Goal: Task Accomplishment & Management: Complete application form

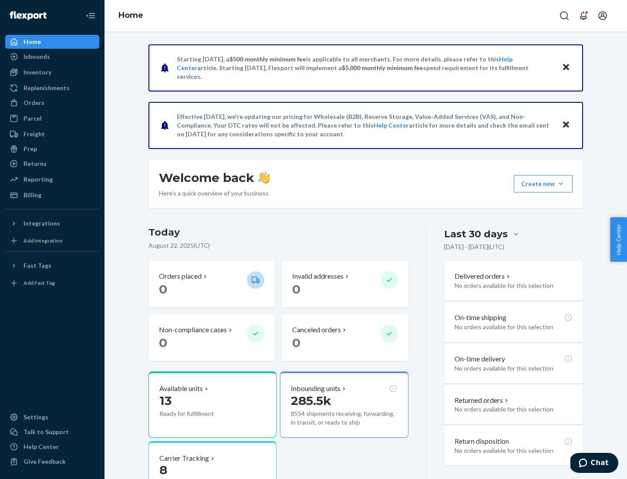
click at [561, 184] on button "Create new Create new inbound Create new order Create new product" at bounding box center [543, 183] width 59 height 17
click at [52, 57] on div "Inbounds" at bounding box center [52, 57] width 92 height 12
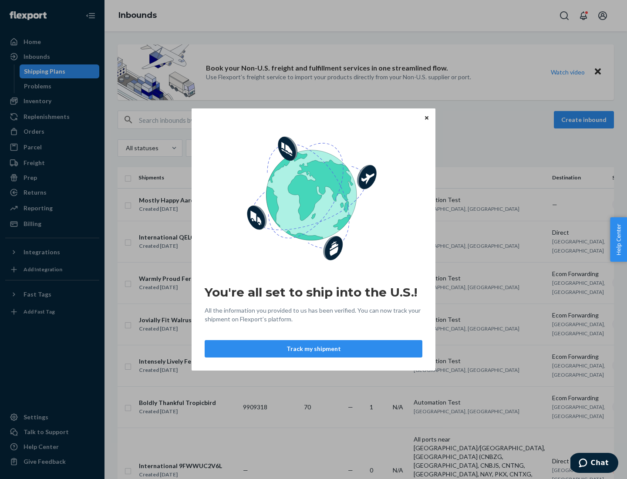
click at [52, 101] on div "You're all set to ship into the U.S.! All the information you provided to us ha…" at bounding box center [313, 239] width 627 height 479
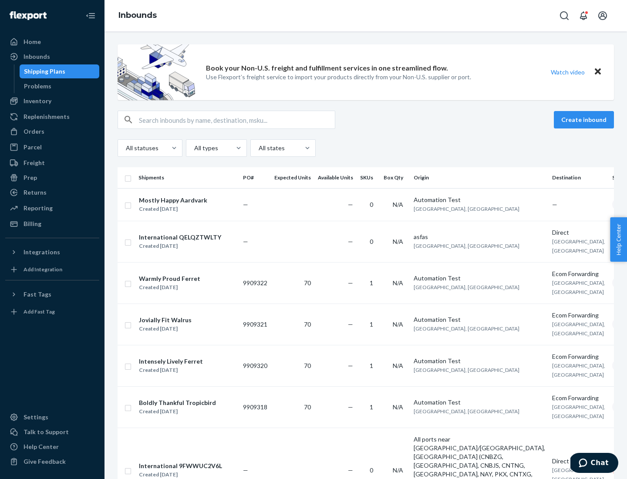
click at [366, 16] on div "Inbounds" at bounding box center [366, 15] width 523 height 31
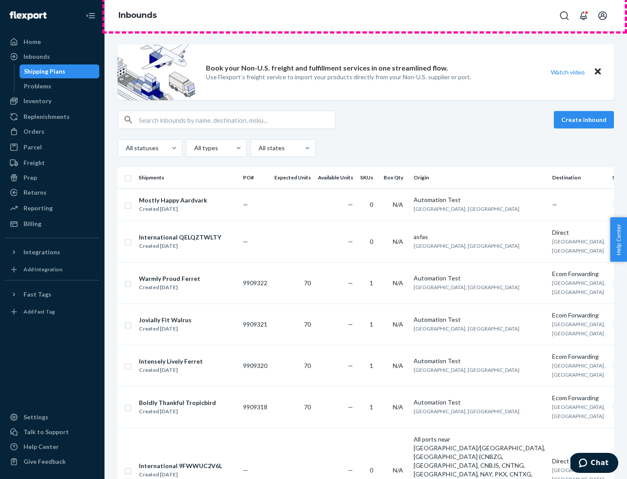
click at [366, 16] on div "Inbounds" at bounding box center [366, 15] width 523 height 31
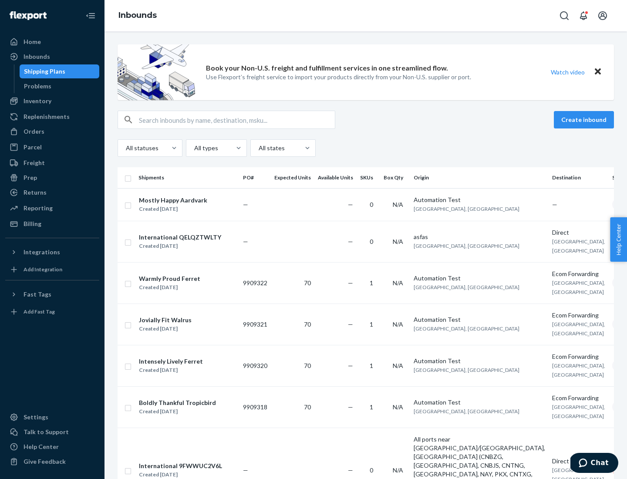
click at [366, 148] on div "All statuses All types All states" at bounding box center [366, 147] width 497 height 17
click at [43, 71] on div "Shipping Plans" at bounding box center [44, 71] width 41 height 9
click at [585, 120] on button "Create inbound" at bounding box center [584, 119] width 60 height 17
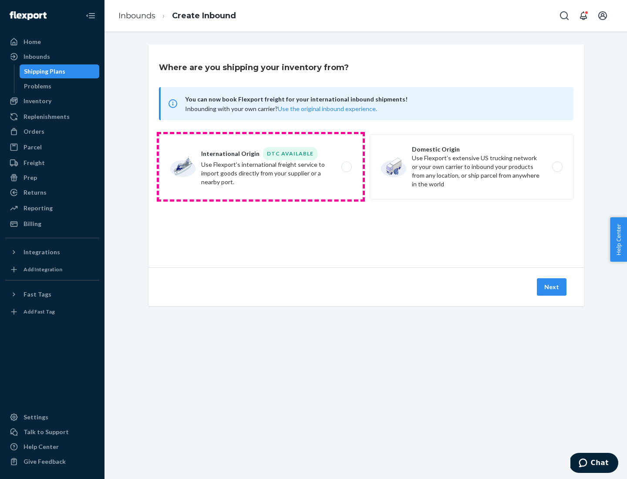
click at [261, 167] on label "International Origin DTC Available Use Flexport's international freight service…" at bounding box center [261, 166] width 204 height 65
click at [346, 167] on input "International Origin DTC Available Use Flexport's international freight service…" at bounding box center [349, 167] width 6 height 6
radio input "true"
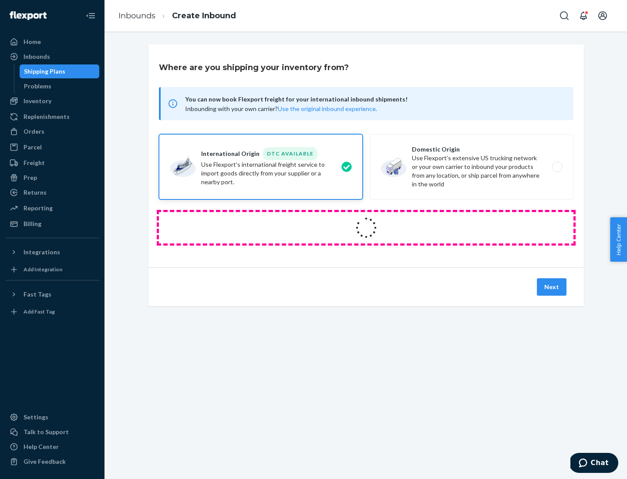
click at [366, 228] on icon at bounding box center [366, 227] width 27 height 27
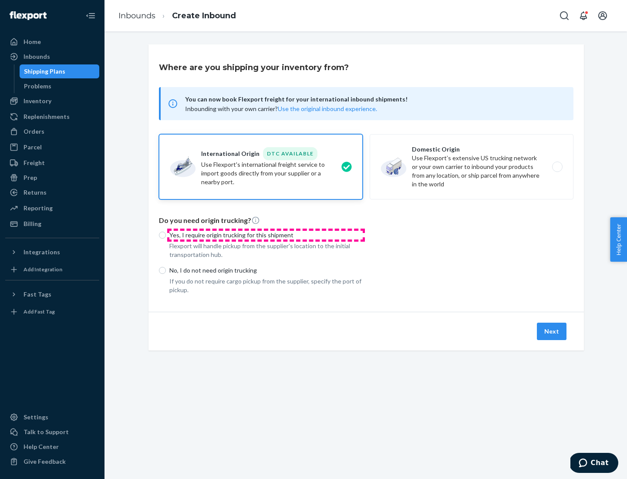
click at [266, 235] on p "Yes, I require origin trucking for this shipment" at bounding box center [265, 235] width 193 height 9
click at [166, 235] on input "Yes, I require origin trucking for this shipment" at bounding box center [162, 235] width 7 height 7
radio input "true"
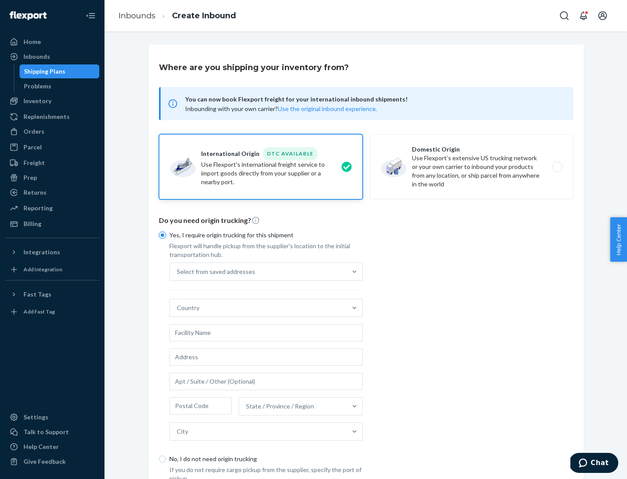
scroll to position [17, 0]
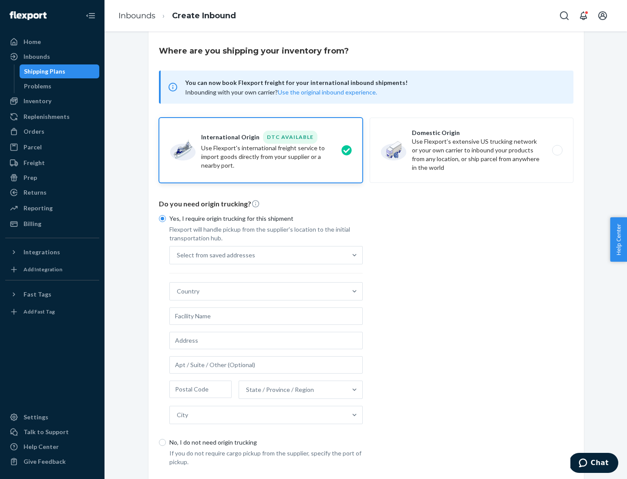
click at [258, 255] on div "Select from saved addresses" at bounding box center [258, 255] width 177 height 17
click at [178, 255] on input "Select from saved addresses" at bounding box center [177, 255] width 1 height 9
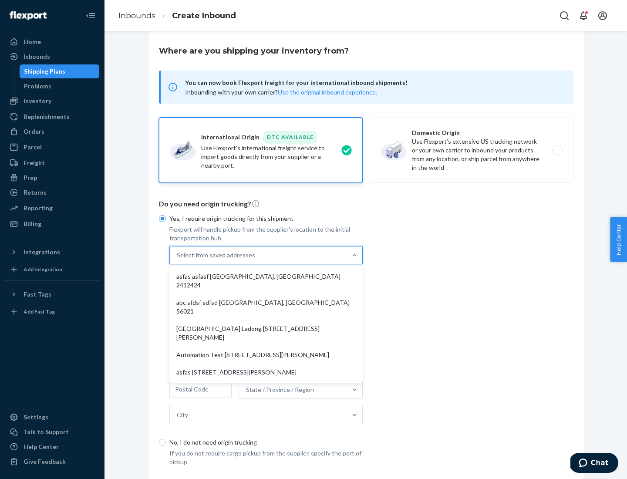
scroll to position [38, 0]
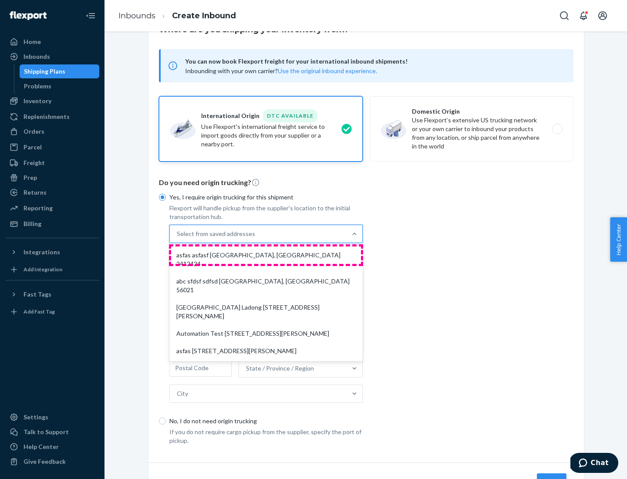
click at [266, 255] on div "asfas asfasf [GEOGRAPHIC_DATA], [GEOGRAPHIC_DATA] 2412424" at bounding box center [266, 260] width 190 height 26
click at [178, 238] on input "option asfas asfasf [GEOGRAPHIC_DATA], [GEOGRAPHIC_DATA] 2412424 focused, 1 of …" at bounding box center [177, 234] width 1 height 9
type input "asfas"
type input "asfasf"
type input "2412424"
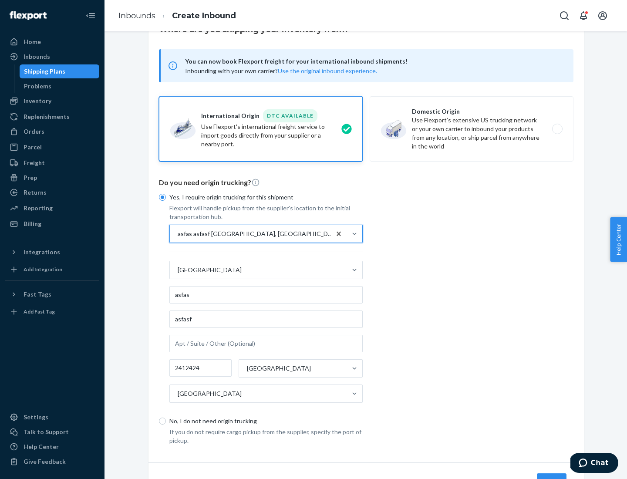
scroll to position [81, 0]
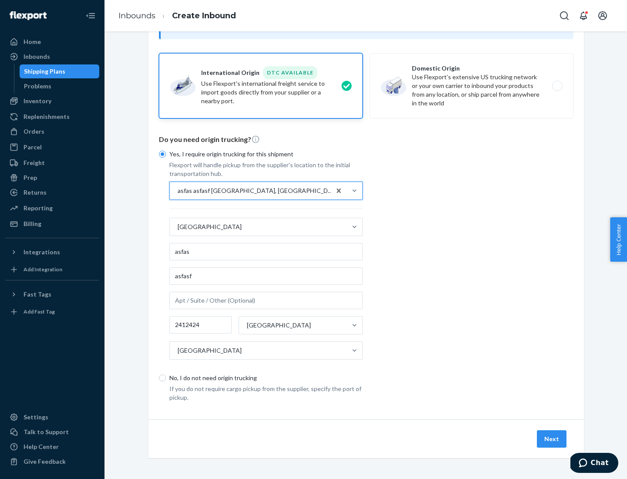
click at [552, 439] on button "Next" at bounding box center [552, 438] width 30 height 17
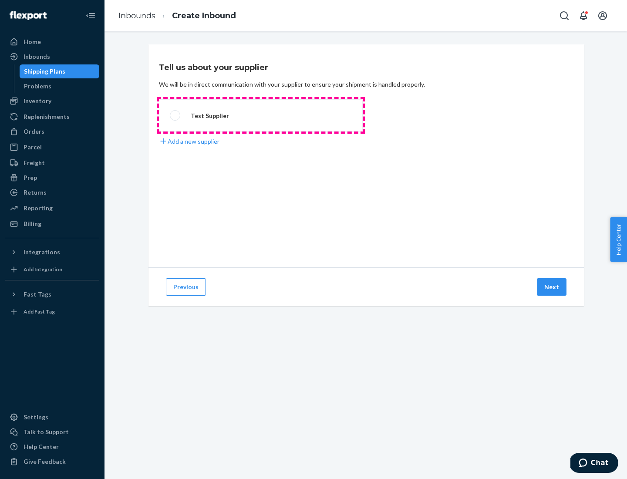
click at [261, 115] on label "Test Supplier" at bounding box center [261, 115] width 204 height 32
click at [176, 115] on input "Test Supplier" at bounding box center [173, 116] width 6 height 6
radio input "true"
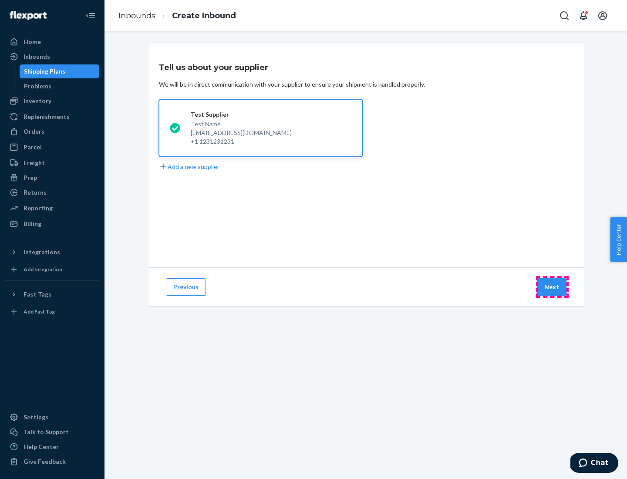
click at [552, 287] on button "Next" at bounding box center [552, 286] width 30 height 17
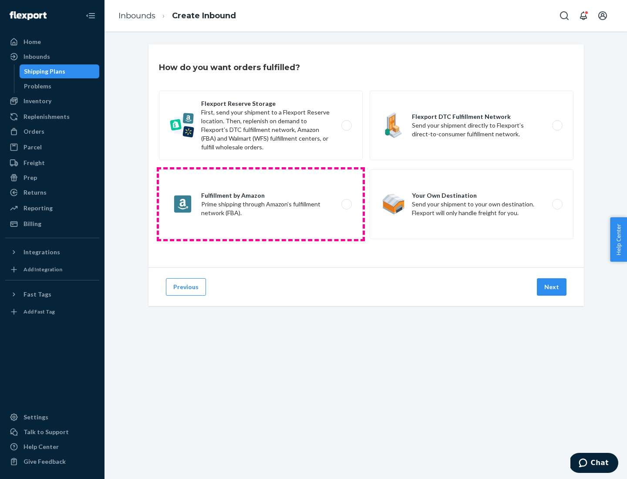
click at [261, 204] on label "Fulfillment by Amazon Prime shipping through Amazon’s fulfillment network (FBA)." at bounding box center [261, 204] width 204 height 70
click at [346, 204] on input "Fulfillment by Amazon Prime shipping through Amazon’s fulfillment network (FBA)." at bounding box center [349, 205] width 6 height 6
radio input "true"
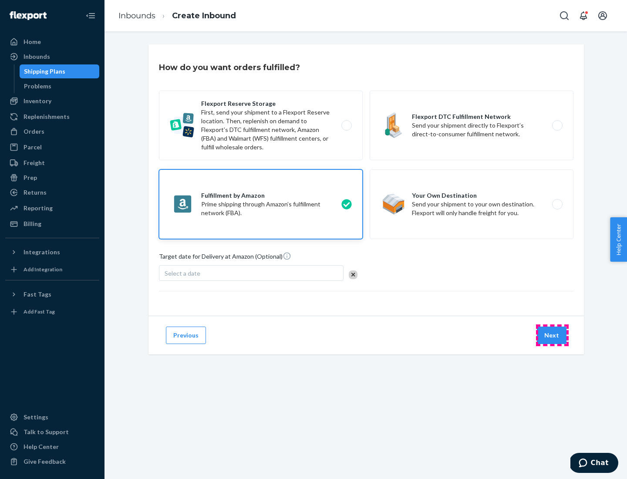
click at [552, 335] on button "Next" at bounding box center [552, 335] width 30 height 17
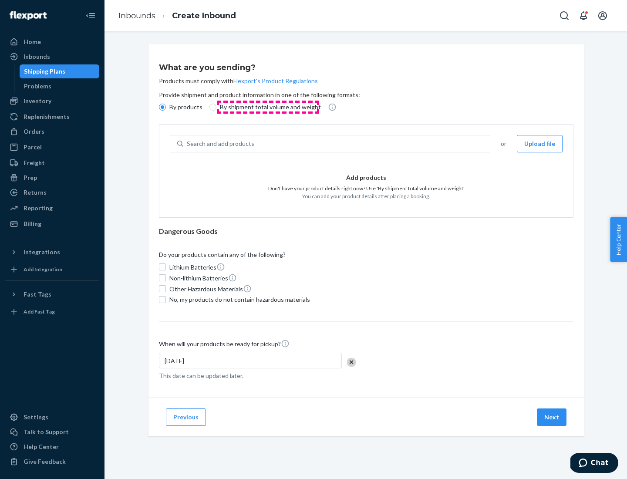
click at [268, 107] on p "By shipment total volume and weight" at bounding box center [270, 107] width 101 height 9
click at [216, 107] on input "By shipment total volume and weight" at bounding box center [213, 107] width 7 height 7
radio input "true"
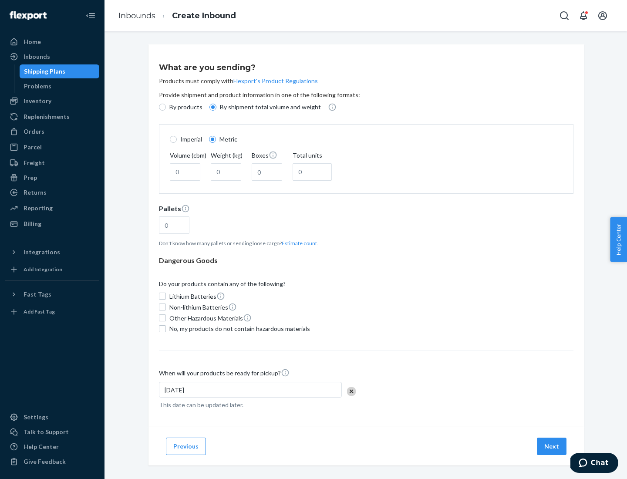
click at [185, 107] on p "By products" at bounding box center [185, 107] width 33 height 9
click at [166, 107] on input "By products" at bounding box center [162, 107] width 7 height 7
radio input "true"
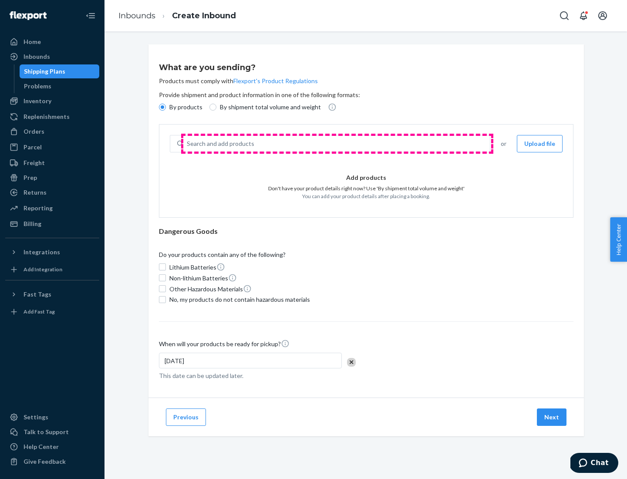
click at [337, 144] on div "Search and add products" at bounding box center [336, 144] width 307 height 16
click at [188, 144] on input "Search and add products" at bounding box center [187, 143] width 1 height 9
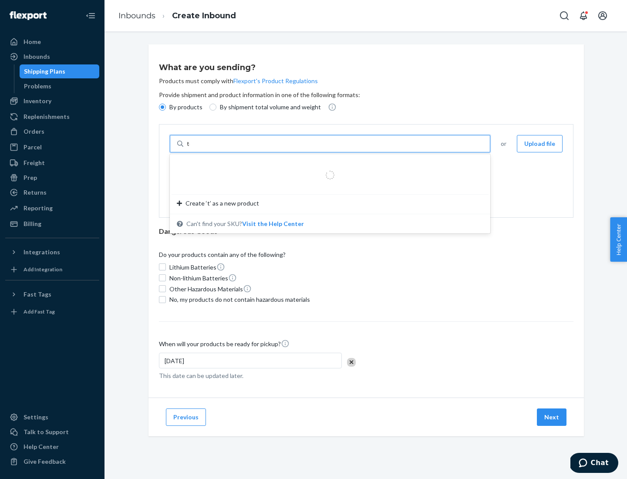
type input "test"
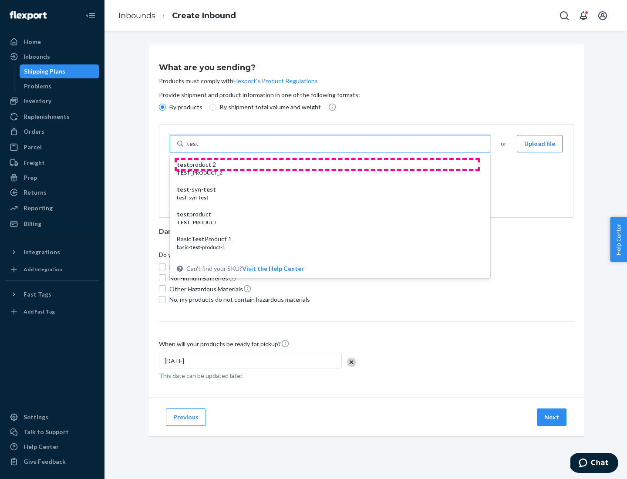
click at [327, 165] on div "test product 2" at bounding box center [327, 164] width 300 height 9
click at [198, 148] on input "test" at bounding box center [192, 143] width 11 height 9
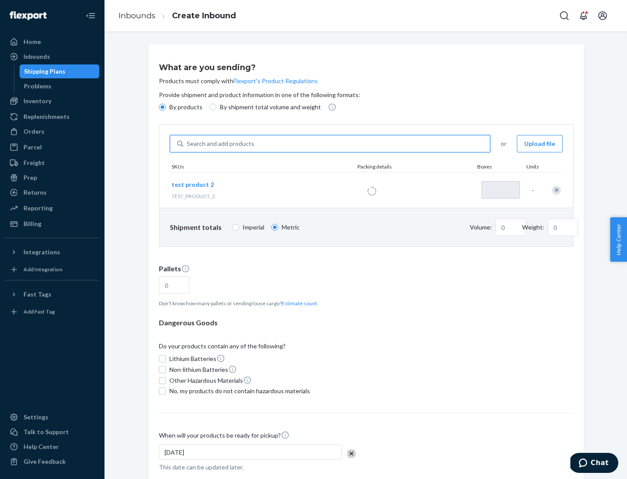
type input "1"
type input "0.02"
type input "22.23"
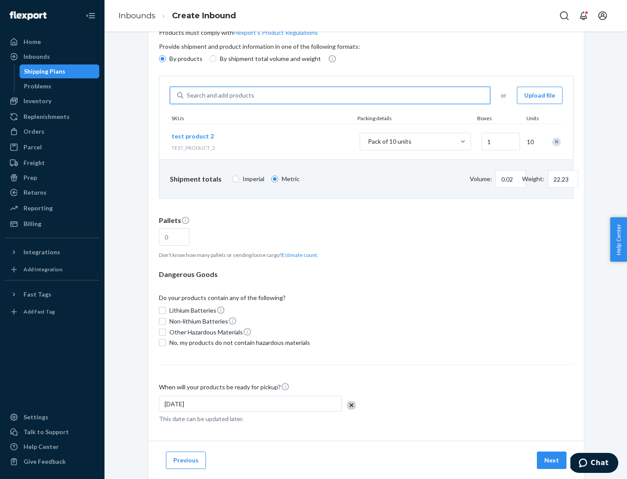
click at [298, 255] on button "Estimate count" at bounding box center [299, 254] width 35 height 7
type input "1"
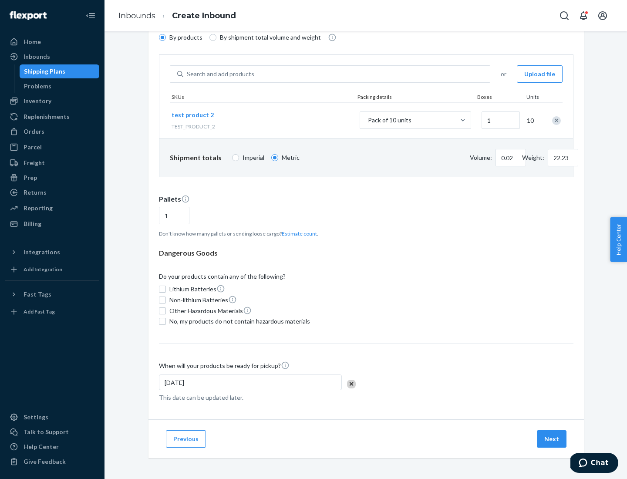
click at [238, 321] on span "No, my products do not contain hazardous materials" at bounding box center [239, 321] width 141 height 9
click at [166, 321] on input "No, my products do not contain hazardous materials" at bounding box center [162, 321] width 7 height 7
checkbox input "true"
click at [552, 439] on button "Next" at bounding box center [552, 438] width 30 height 17
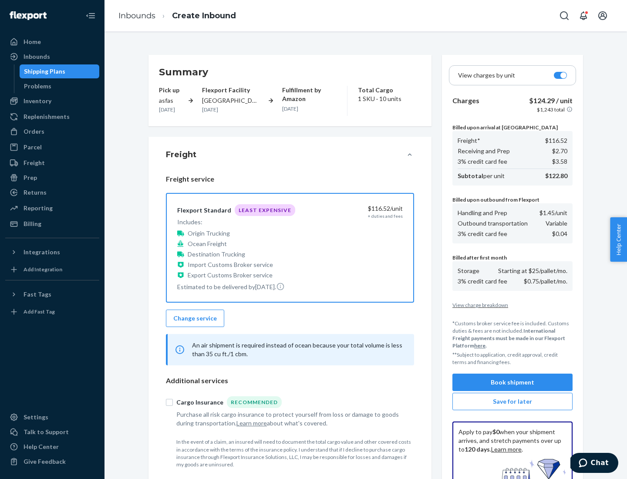
scroll to position [127, 0]
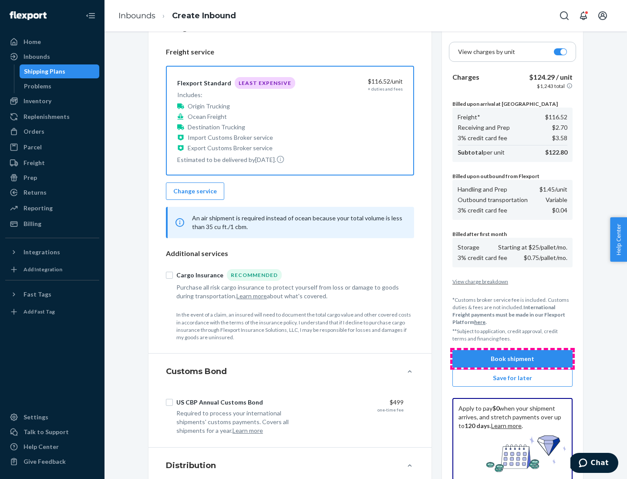
click at [513, 359] on button "Book shipment" at bounding box center [513, 358] width 120 height 17
